Goal: Task Accomplishment & Management: Use online tool/utility

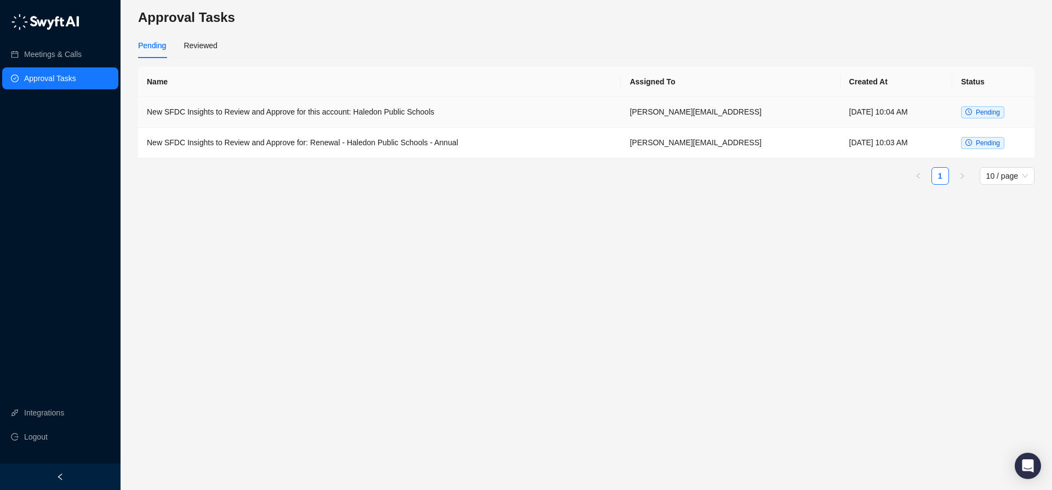
click at [993, 113] on span "Pending" at bounding box center [988, 112] width 24 height 8
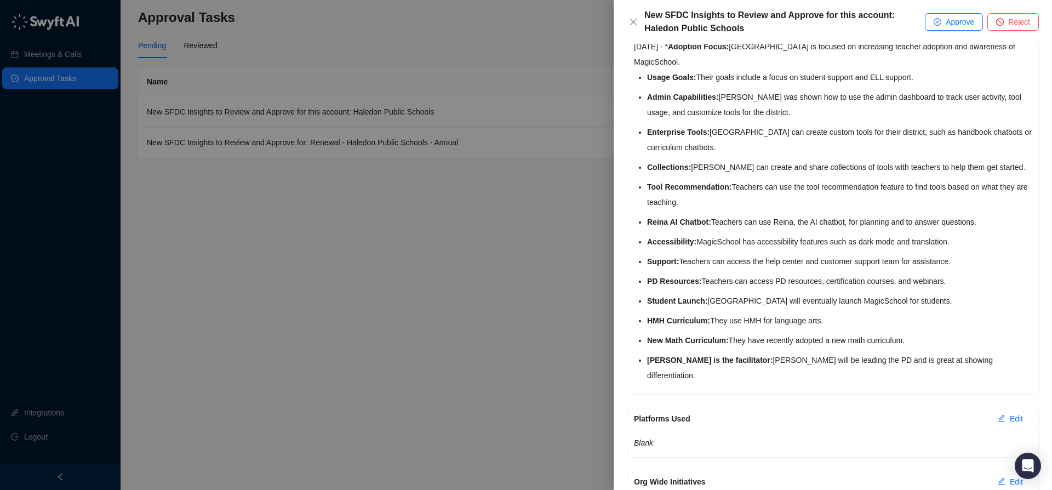
scroll to position [1213, 0]
click at [416, 318] on div at bounding box center [526, 245] width 1052 height 490
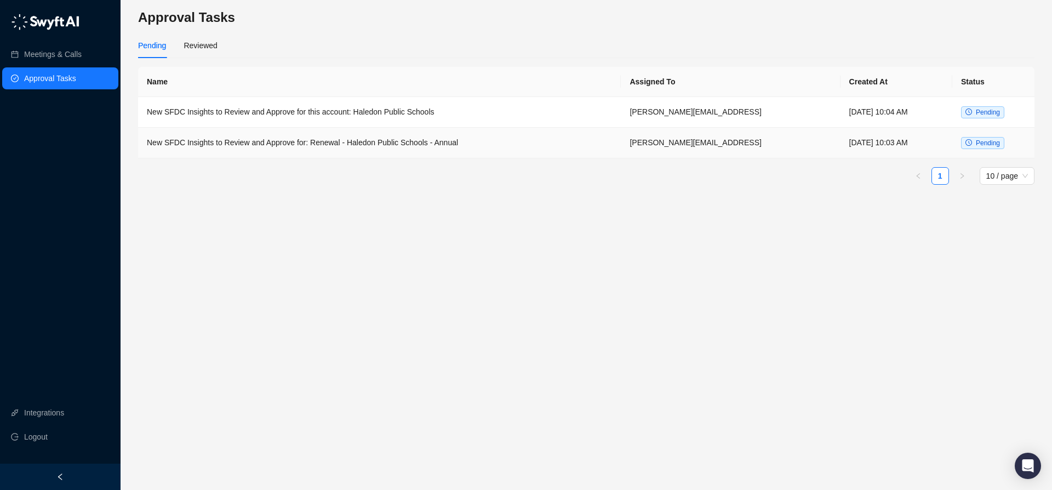
click at [287, 149] on td "New SFDC Insights to Review and Approve for: Renewal - Haledon Public Schools -…" at bounding box center [379, 143] width 483 height 31
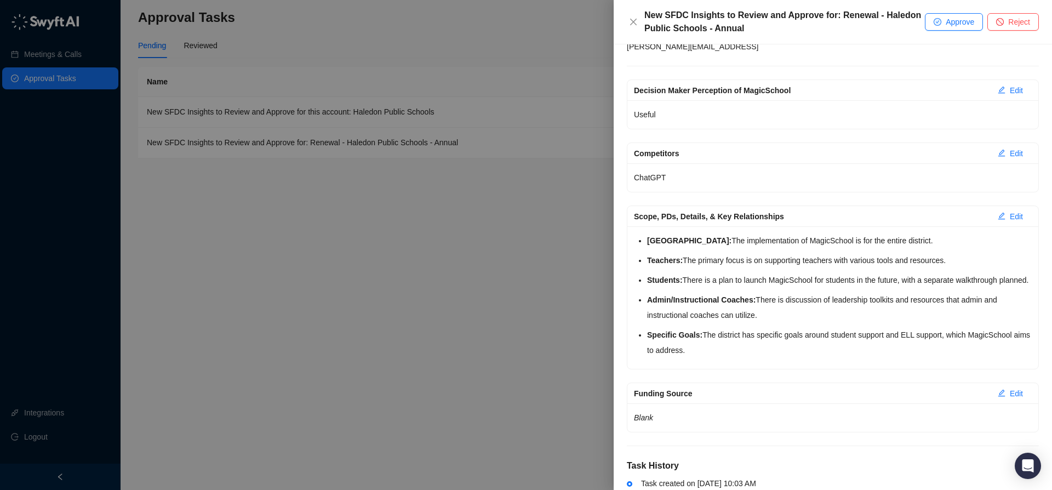
scroll to position [113, 0]
click at [958, 20] on span "Approve" at bounding box center [959, 22] width 28 height 12
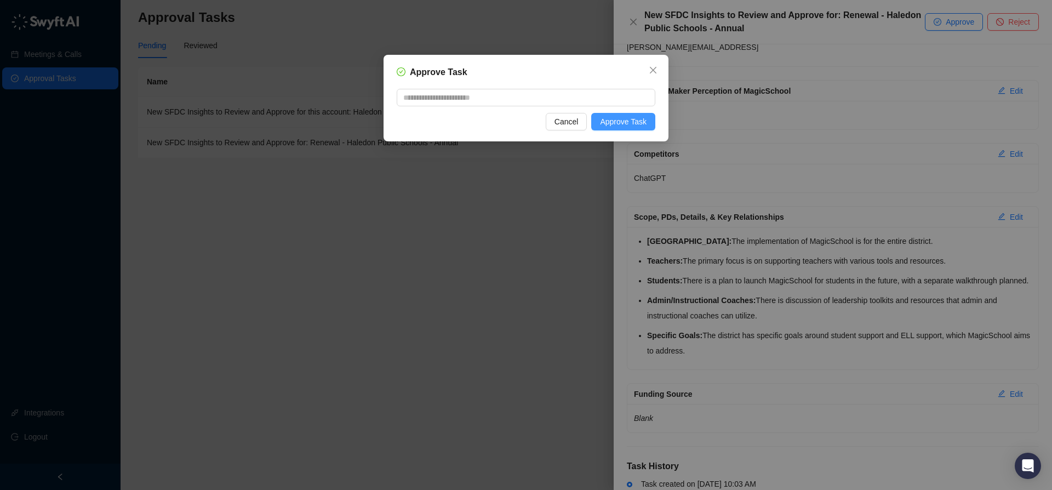
click at [603, 123] on span "Approve Task" at bounding box center [623, 122] width 47 height 12
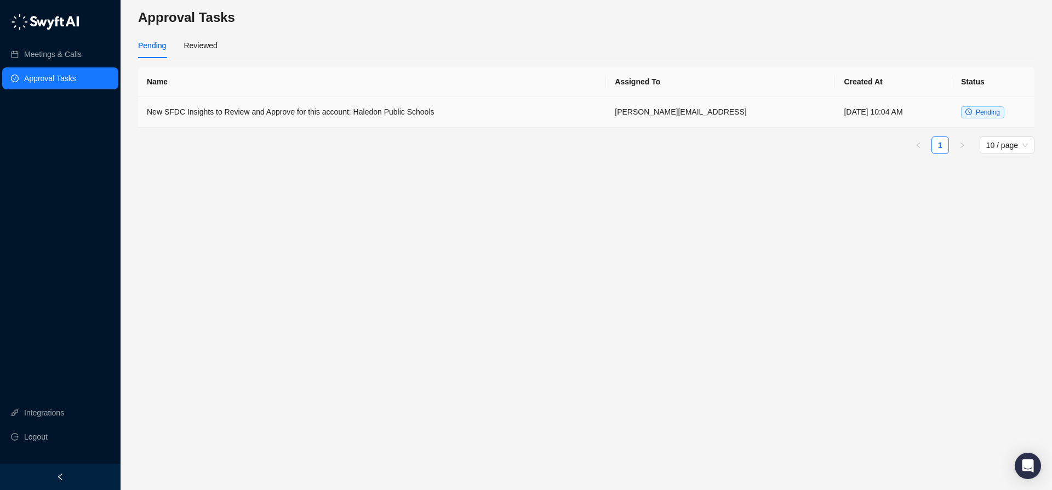
click at [981, 112] on span "Pending" at bounding box center [988, 112] width 24 height 8
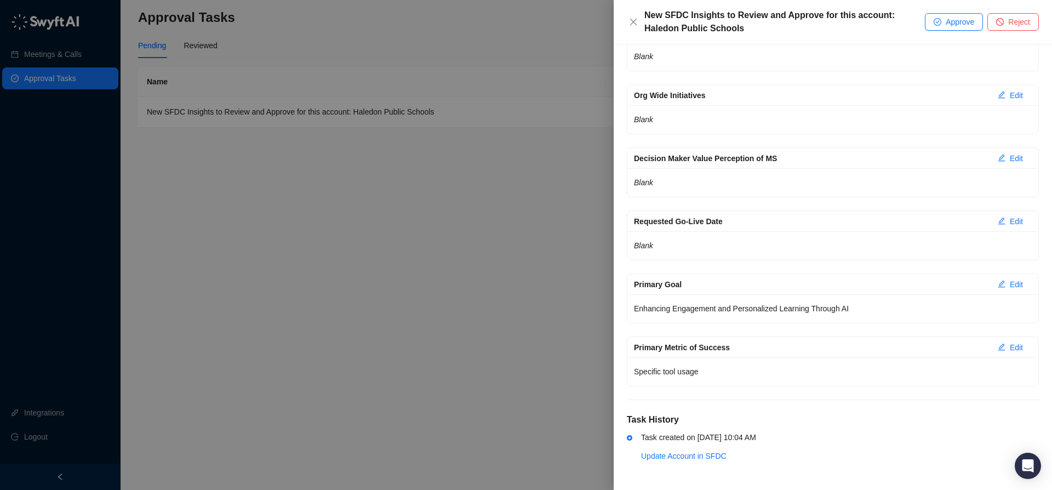
scroll to position [1615, 0]
click at [366, 291] on div at bounding box center [526, 245] width 1052 height 490
